Goal: Find specific page/section: Find specific page/section

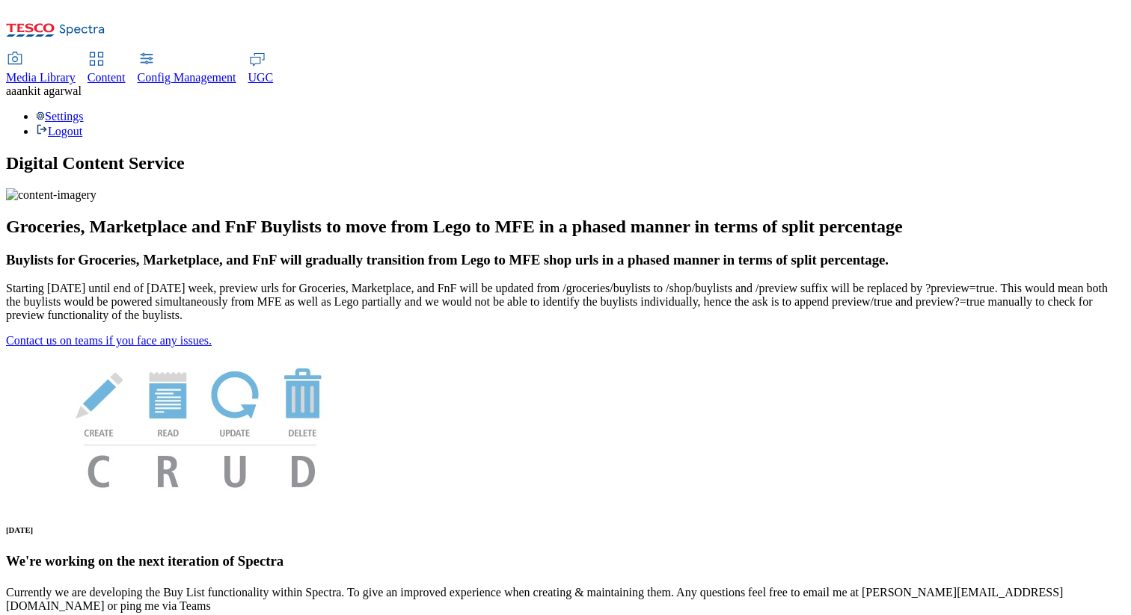
click at [76, 71] on span "Media Library" at bounding box center [41, 77] width 70 height 13
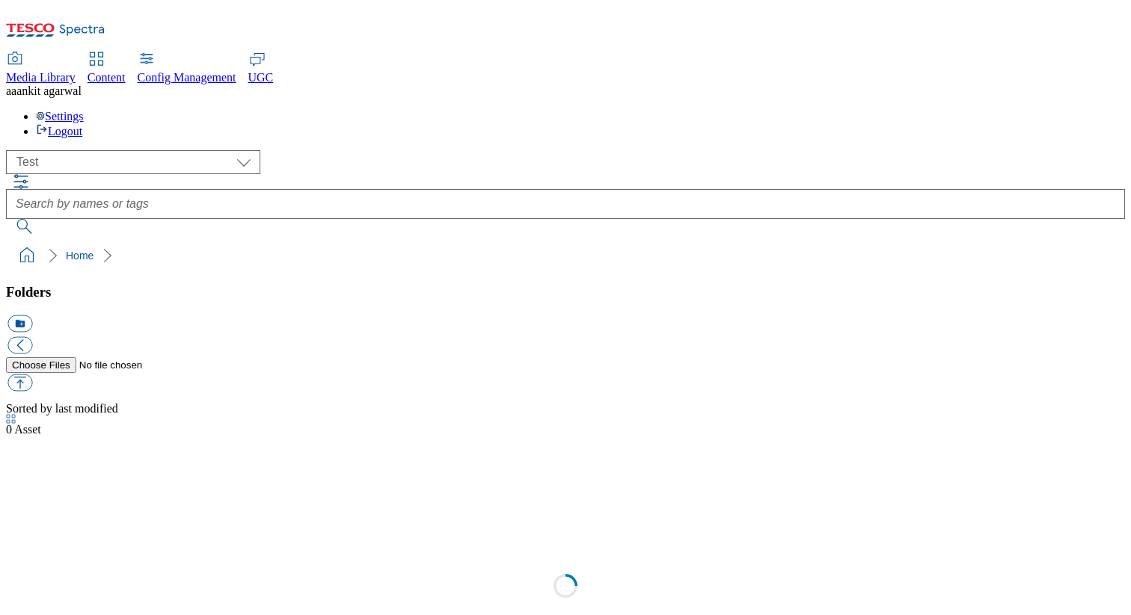
scroll to position [1, 0]
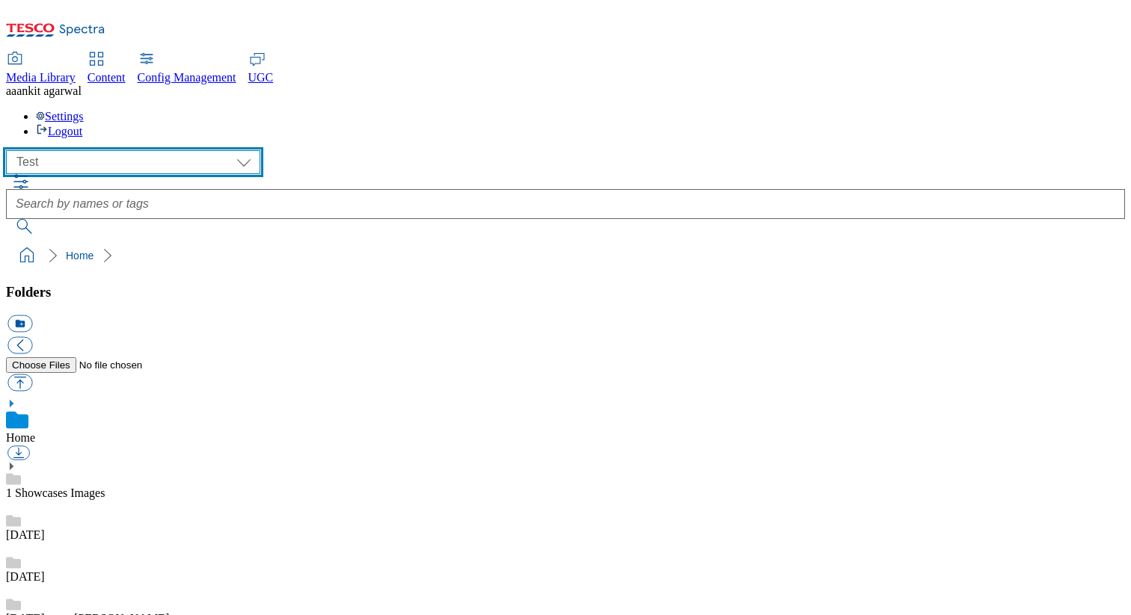
click at [151, 150] on select "All all CE Clubcard Boost UK Clubcard Marketing Clubcard ROI clubcard-boost-uk …" at bounding box center [133, 162] width 254 height 24
click at [10, 150] on select "All all CE Clubcard Boost UK Clubcard Marketing Clubcard ROI clubcard-boost-uk …" at bounding box center [133, 162] width 254 height 24
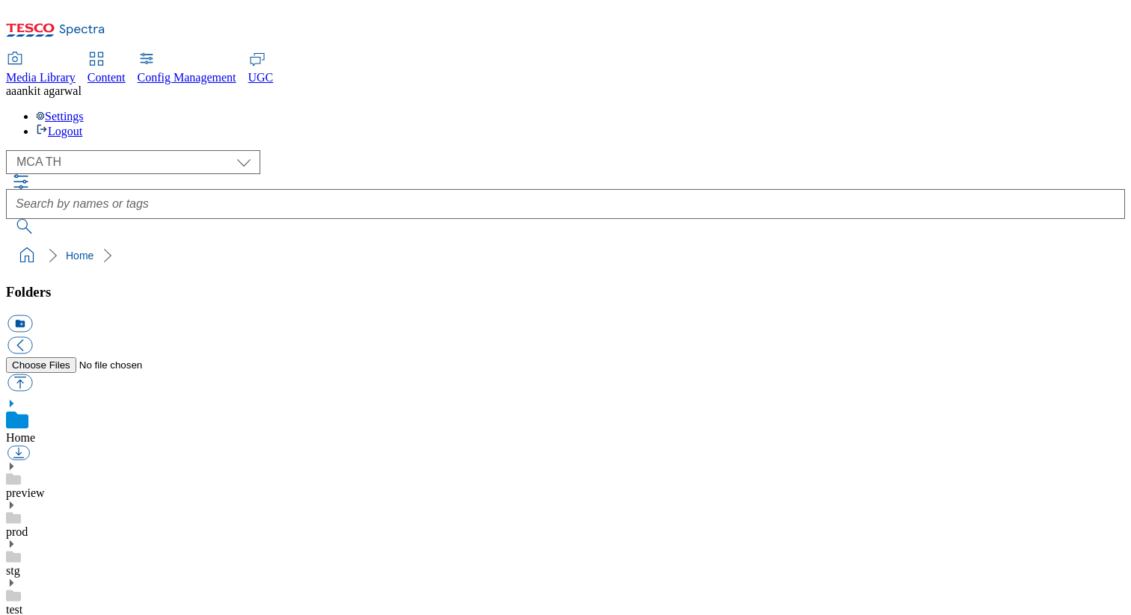
click at [13, 463] on use at bounding box center [12, 466] width 4 height 7
click at [106, 150] on select "All all CE Clubcard Boost UK Clubcard Marketing Clubcard ROI clubcard-boost-uk …" at bounding box center [133, 162] width 254 height 24
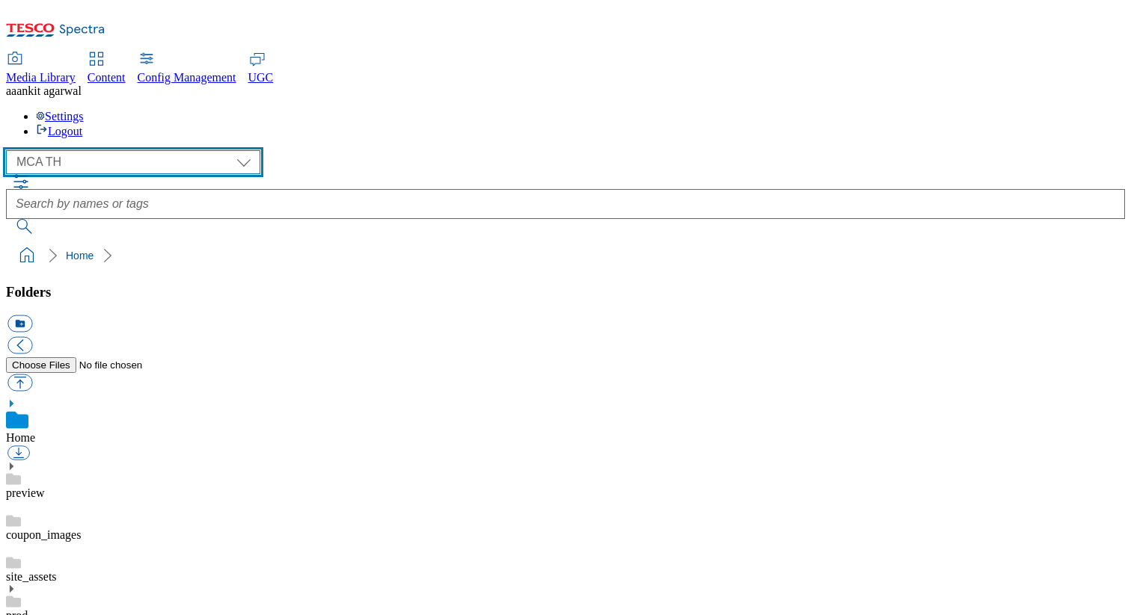
select select "flare-mca-[GEOGRAPHIC_DATA]"
click at [10, 150] on select "All all CE Clubcard Boost UK Clubcard Marketing Clubcard ROI clubcard-boost-uk …" at bounding box center [133, 162] width 254 height 24
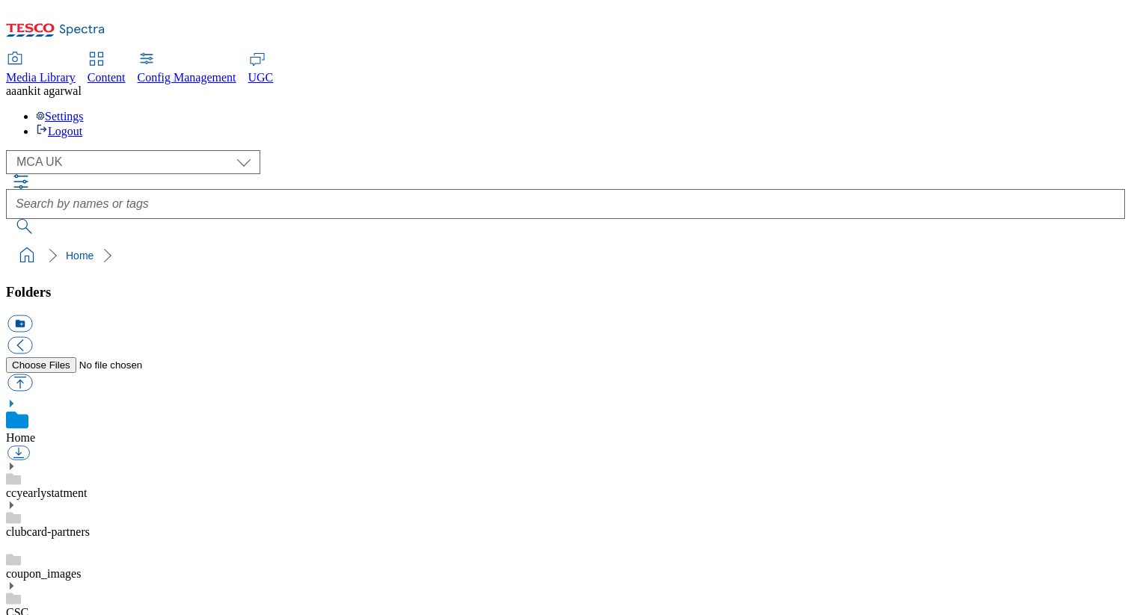
click at [81, 568] on link "coupon_images" at bounding box center [43, 574] width 75 height 13
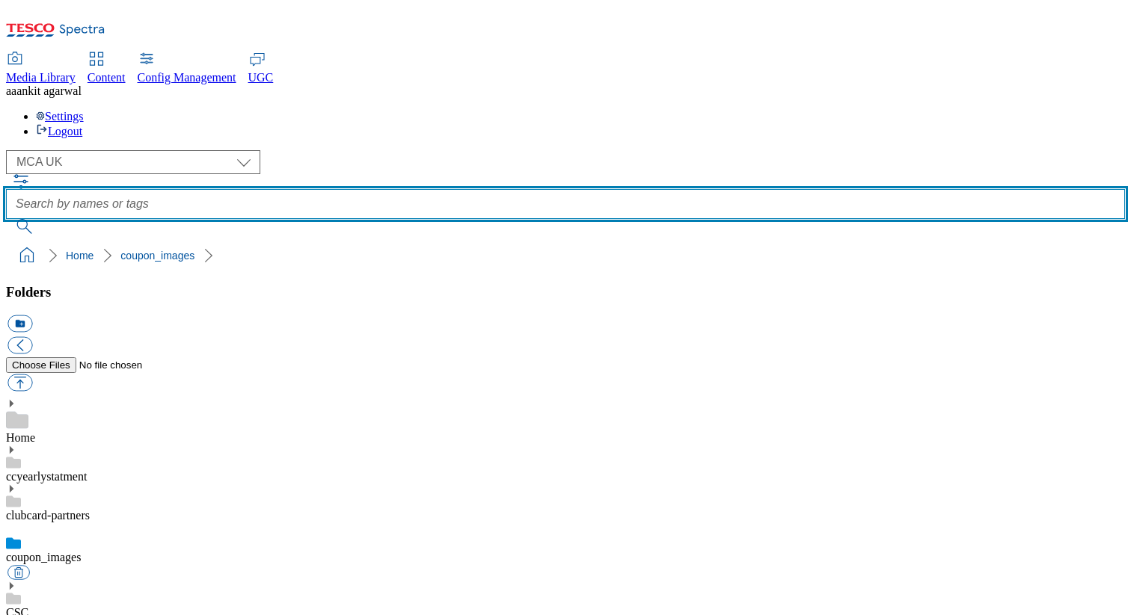
click at [420, 189] on input "text" at bounding box center [565, 204] width 1119 height 30
click at [406, 189] on input "text" at bounding box center [565, 204] width 1119 height 30
type input "coupon_images"
click at [6, 219] on button "submit" at bounding box center [25, 226] width 39 height 15
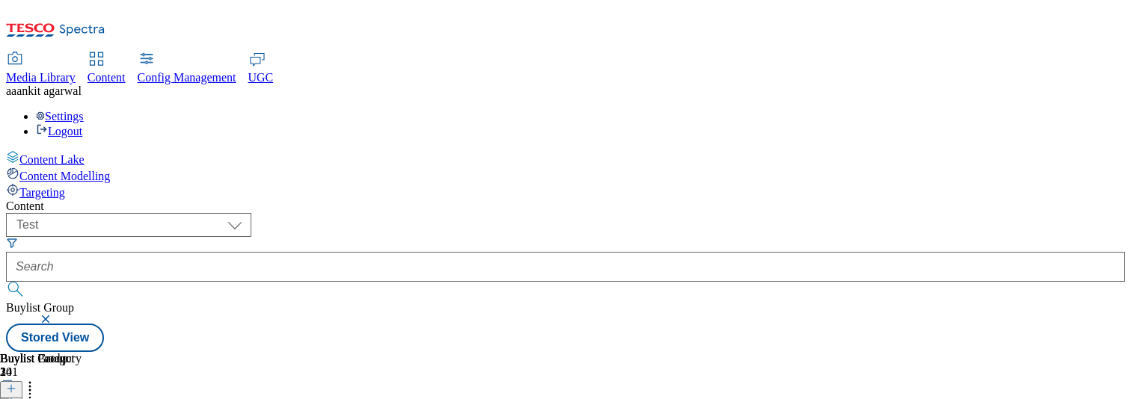
select select "flare-test"
